Goal: Task Accomplishment & Management: Manage account settings

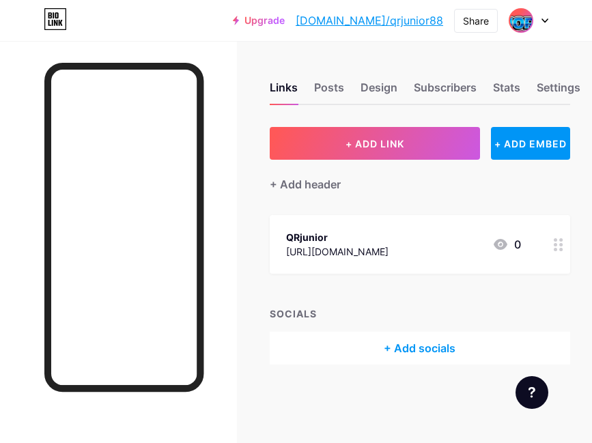
click at [518, 25] on img at bounding box center [521, 21] width 22 height 22
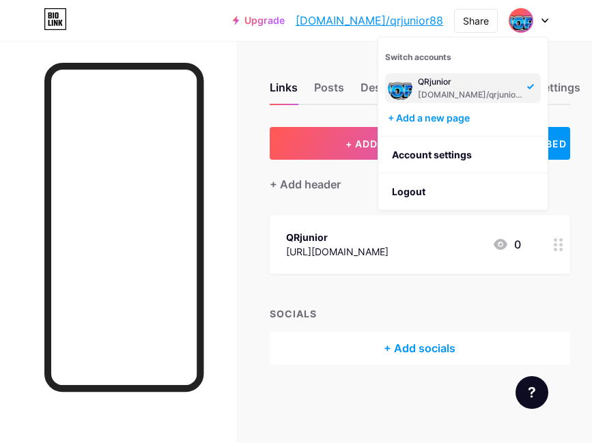
click at [429, 92] on div "[DOMAIN_NAME]/qrjunior88" at bounding box center [470, 94] width 105 height 11
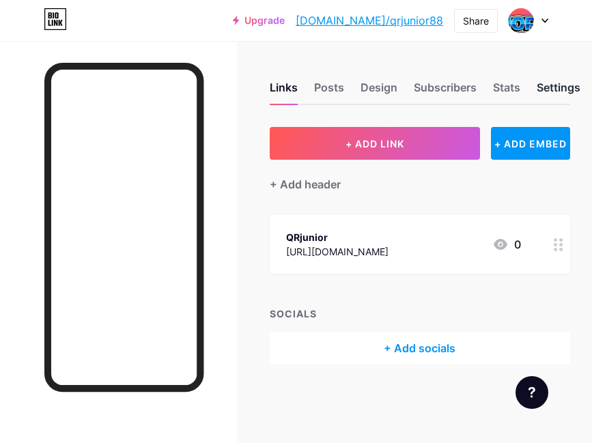
click at [557, 83] on div "Settings" at bounding box center [559, 91] width 44 height 25
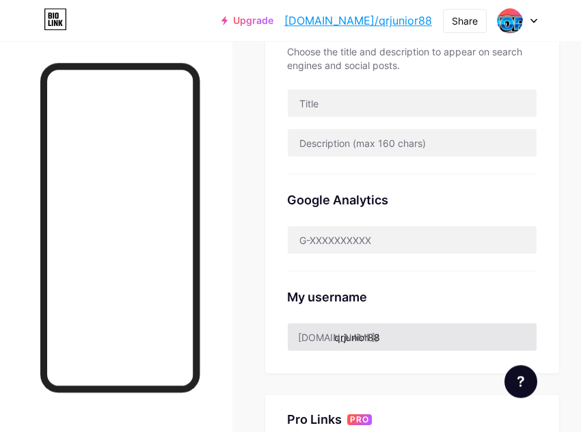
scroll to position [325, 0]
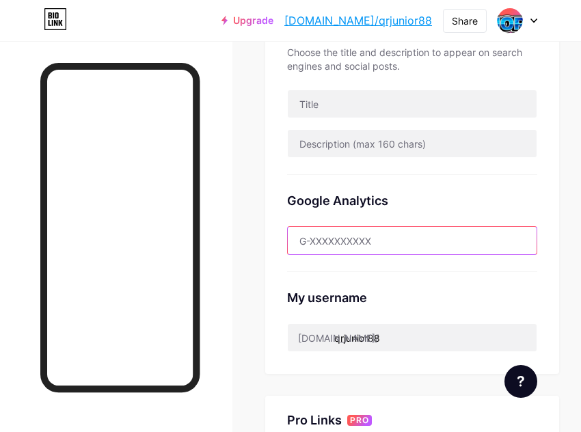
click at [388, 245] on input "text" at bounding box center [412, 240] width 249 height 27
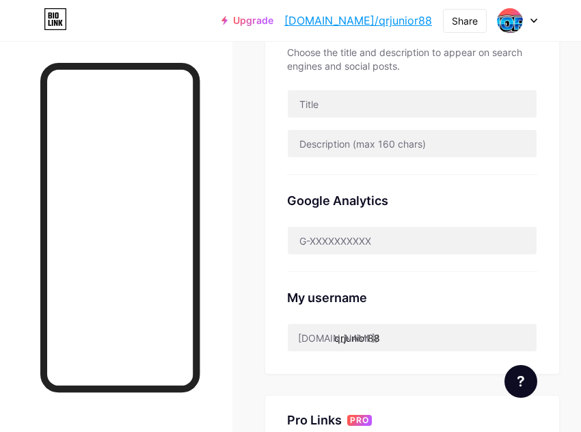
click at [385, 206] on div "Google Analytics" at bounding box center [412, 200] width 250 height 18
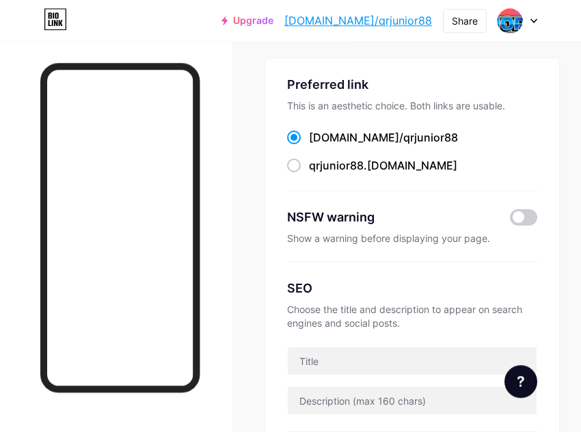
scroll to position [0, 0]
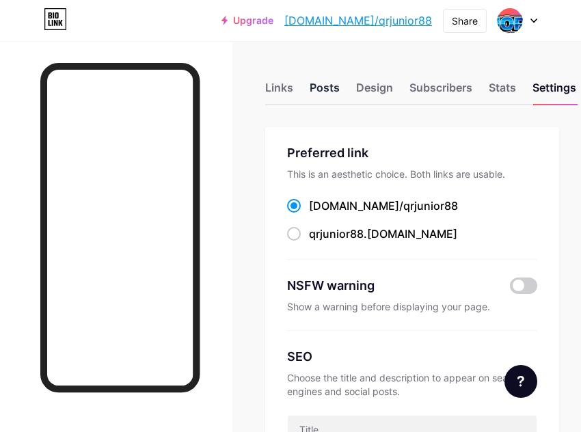
click at [322, 83] on div "Posts" at bounding box center [324, 91] width 30 height 25
click at [378, 89] on div "Design" at bounding box center [374, 91] width 37 height 25
drag, startPoint x: 336, startPoint y: 25, endPoint x: 432, endPoint y: 27, distance: 95.7
click at [432, 27] on div "Upgrade bio.link/qrjuni... bio.link/qrjunior88 Share Switch accounts QRjunior b…" at bounding box center [379, 20] width 316 height 25
copy link "[DOMAIN_NAME]/qrjunior88"
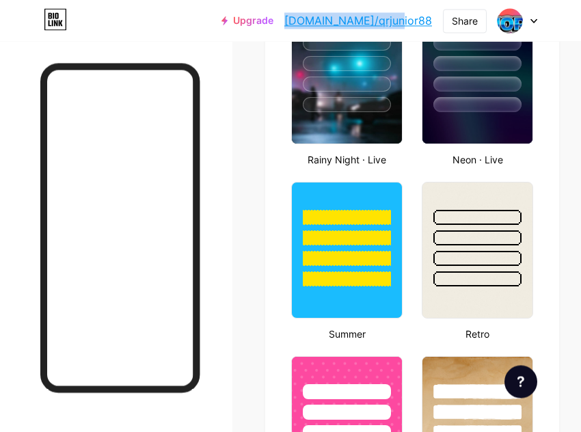
scroll to position [1138, 0]
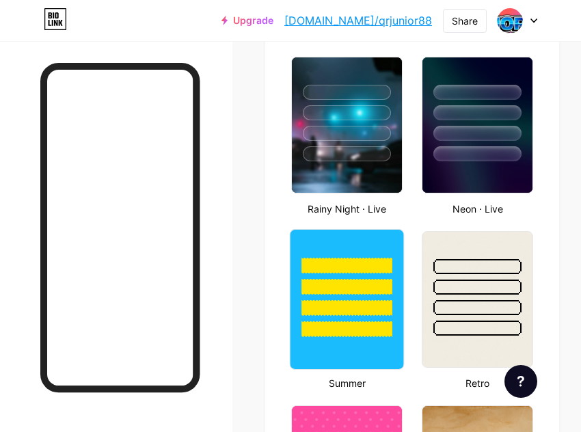
click at [348, 269] on div at bounding box center [346, 265] width 91 height 16
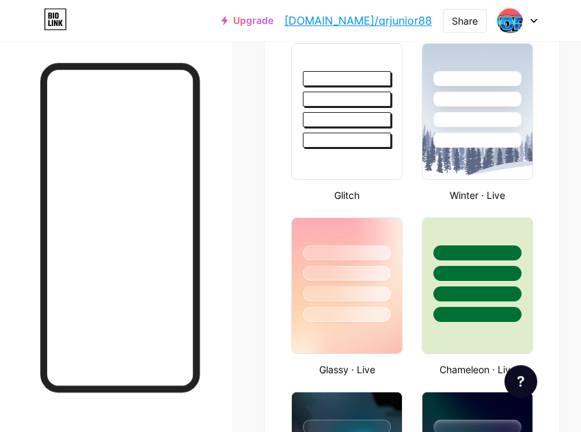
scroll to position [163, 0]
